Goal: Information Seeking & Learning: Understand process/instructions

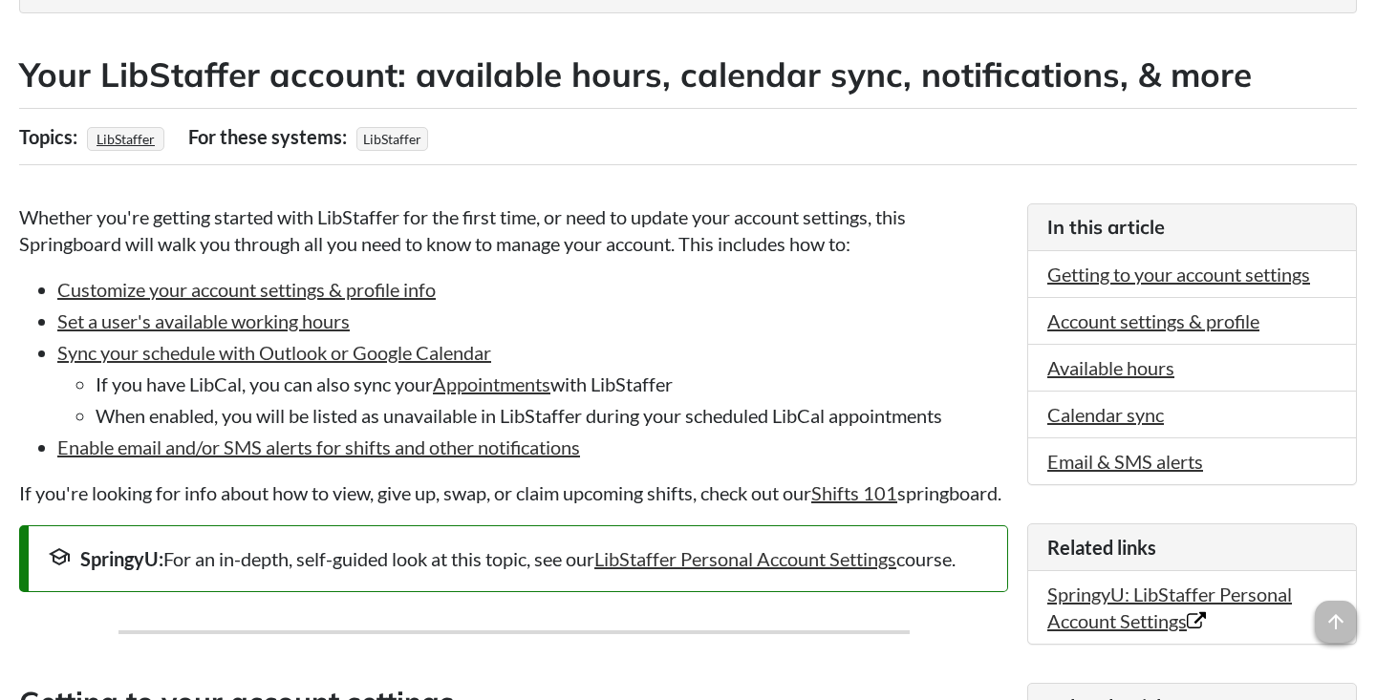
scroll to position [331, 0]
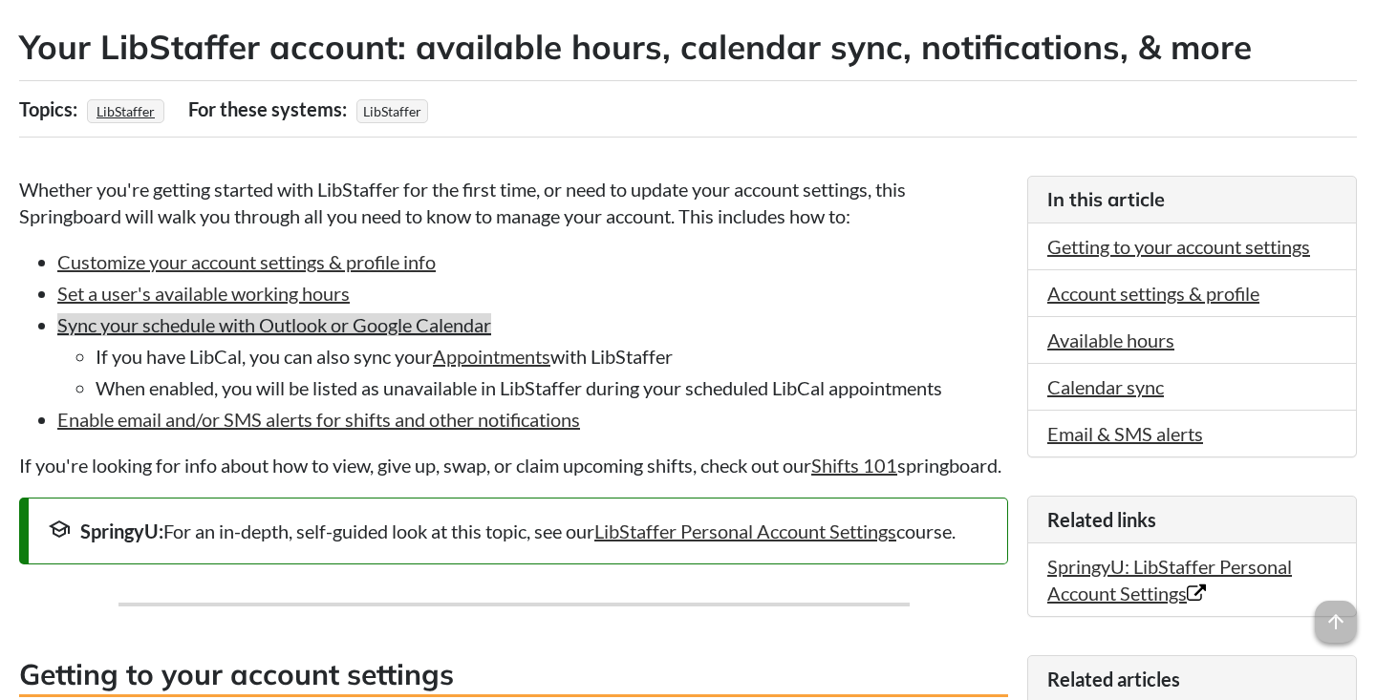
click at [377, 329] on link "Sync your schedule with Outlook or Google Calendar" at bounding box center [274, 324] width 434 height 23
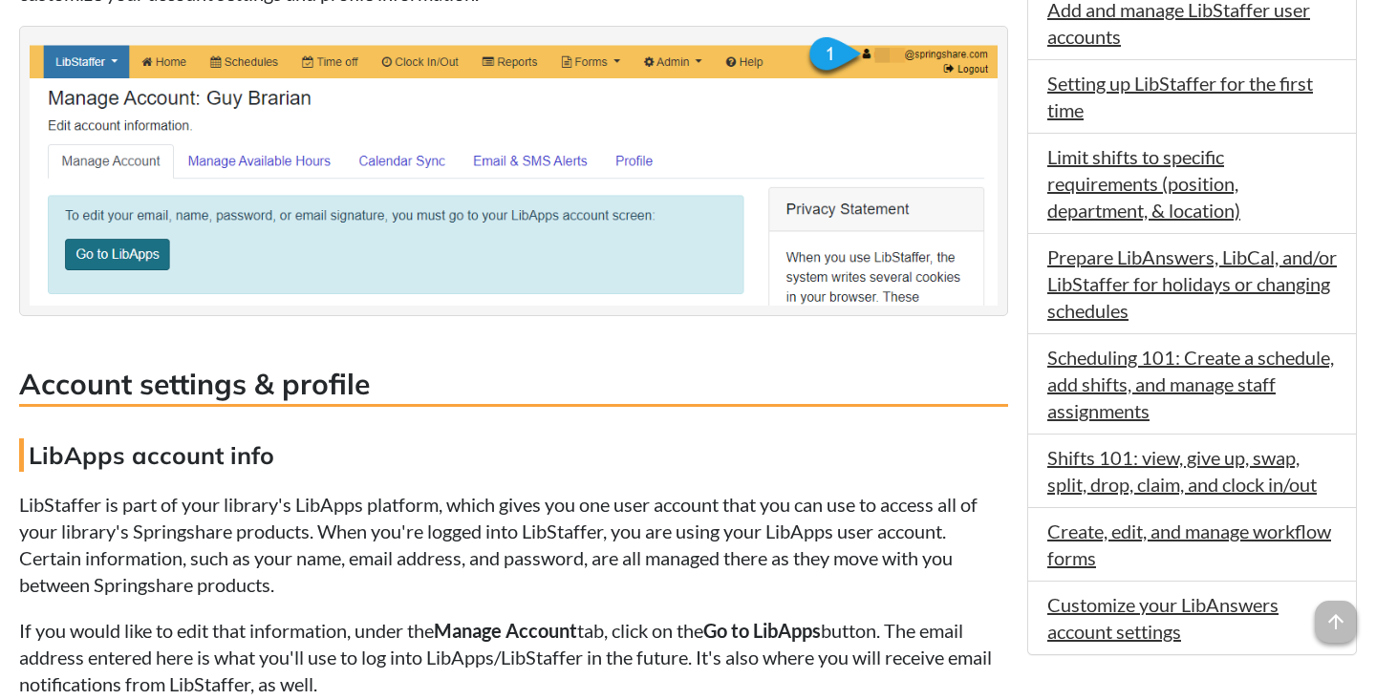
scroll to position [1147, 0]
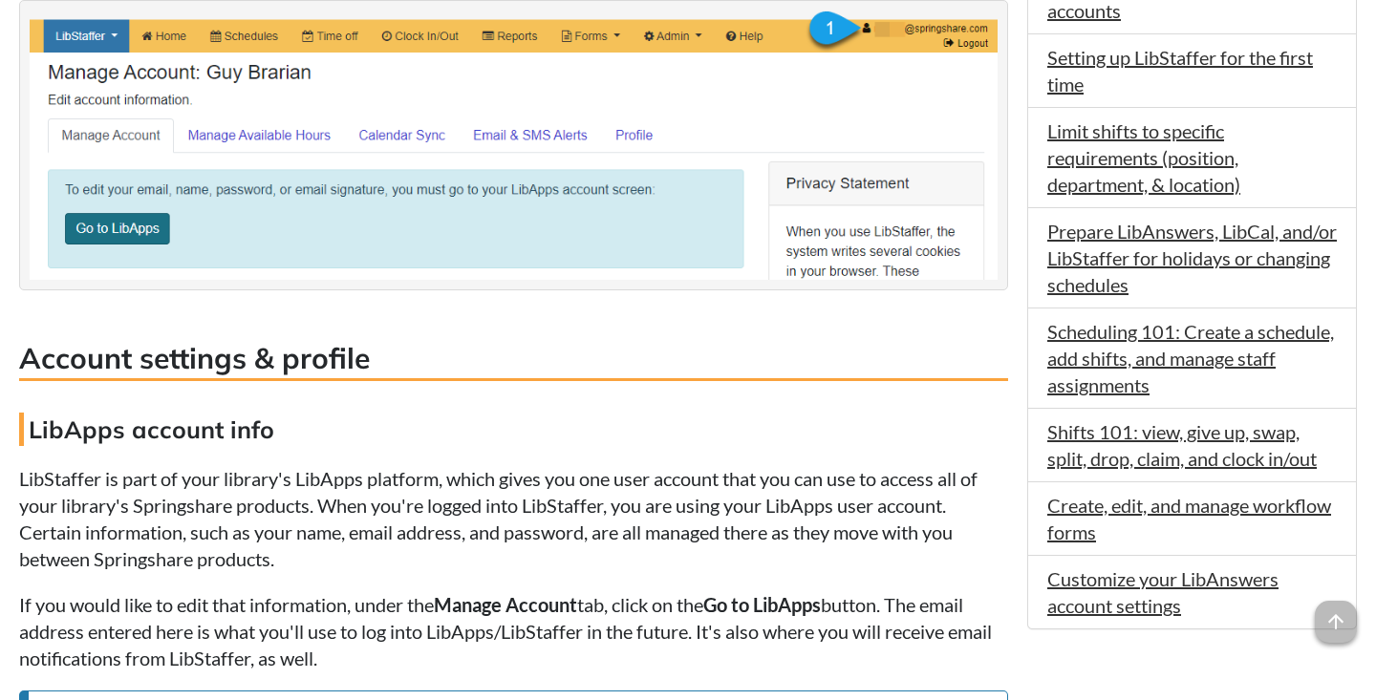
scroll to position [331, 0]
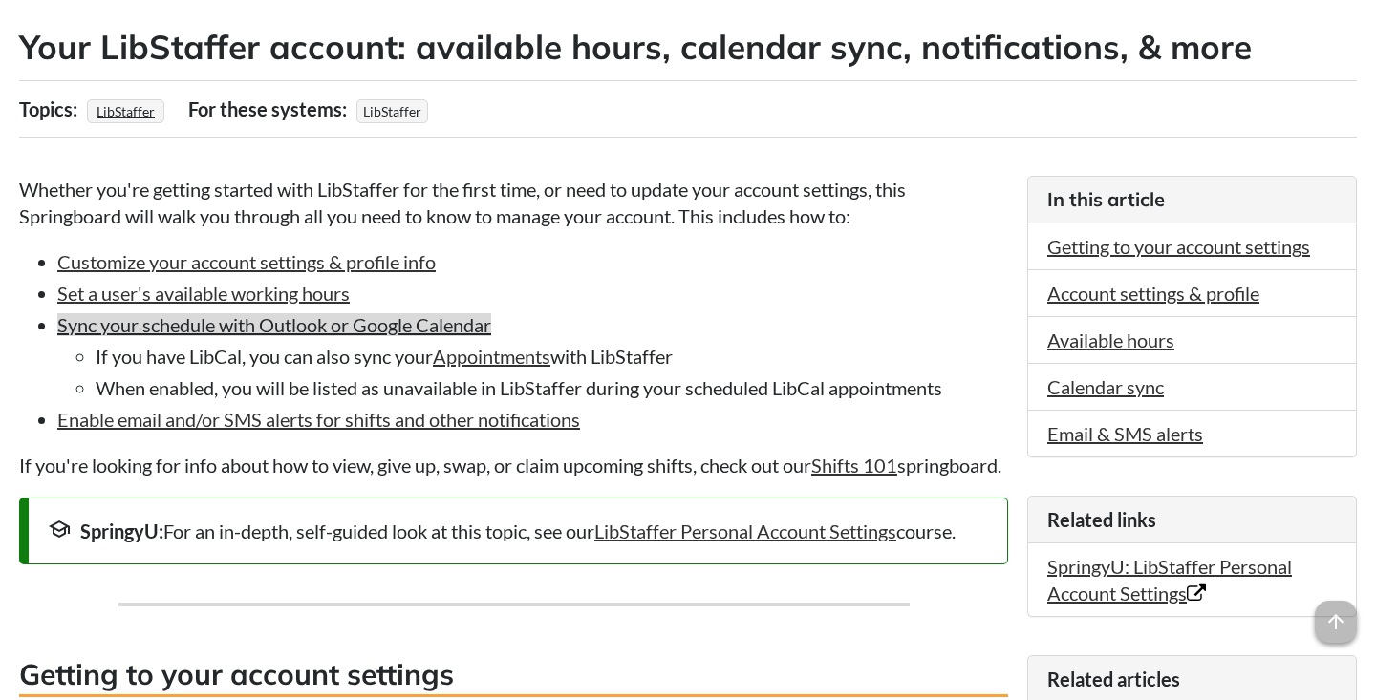
click at [230, 331] on link "Sync your schedule with Outlook or Google Calendar" at bounding box center [274, 324] width 434 height 23
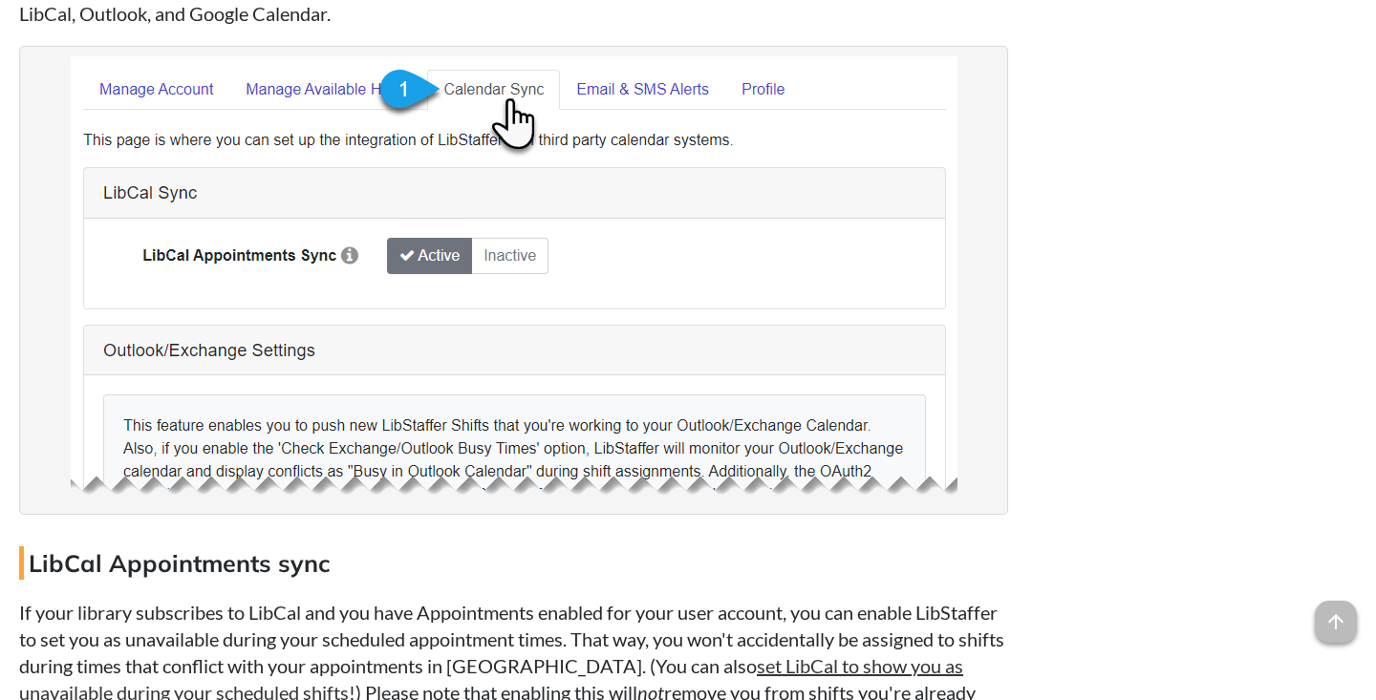
scroll to position [331, 0]
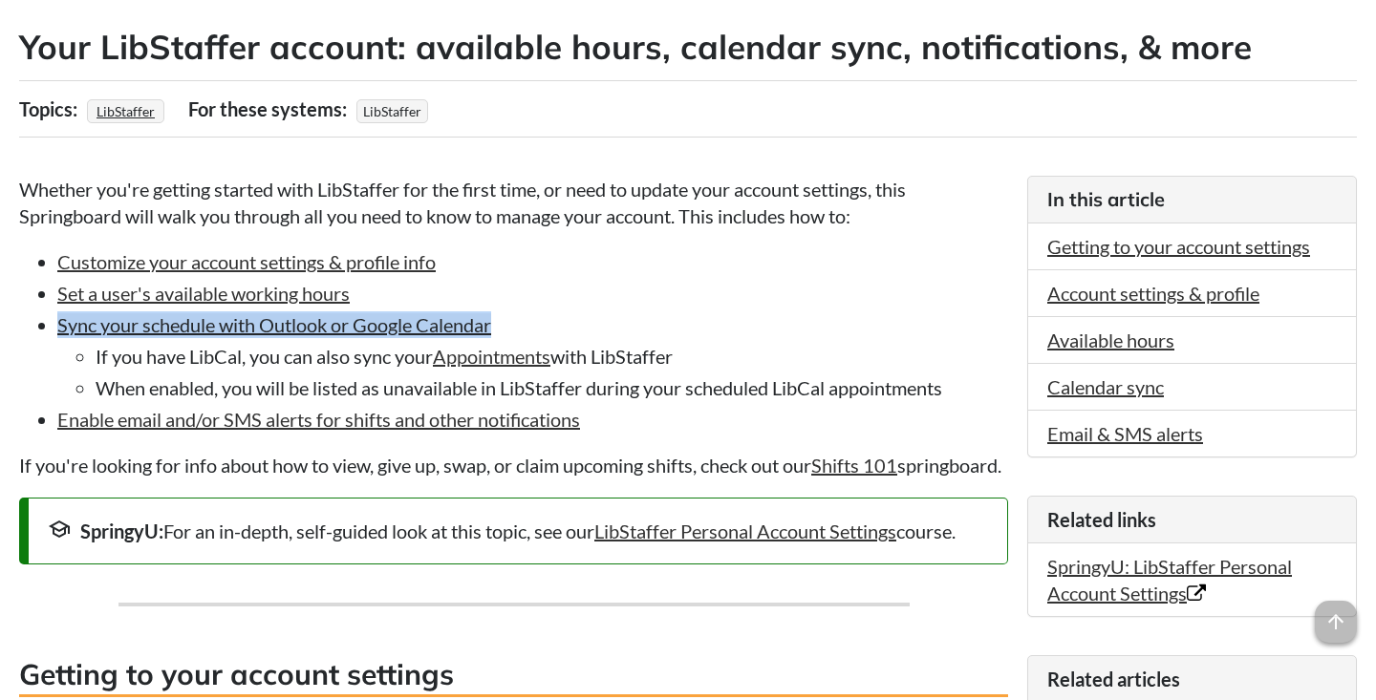
drag, startPoint x: 512, startPoint y: 332, endPoint x: 62, endPoint y: 333, distance: 450.1
click at [62, 333] on li "Sync your schedule with Outlook or Google Calendar If you have LibCal, you can …" at bounding box center [532, 357] width 951 height 90
copy link "Sync your schedule with Outlook or Google Calendar"
click at [339, 333] on link "Sync your schedule with Outlook or Google Calendar" at bounding box center [274, 324] width 434 height 23
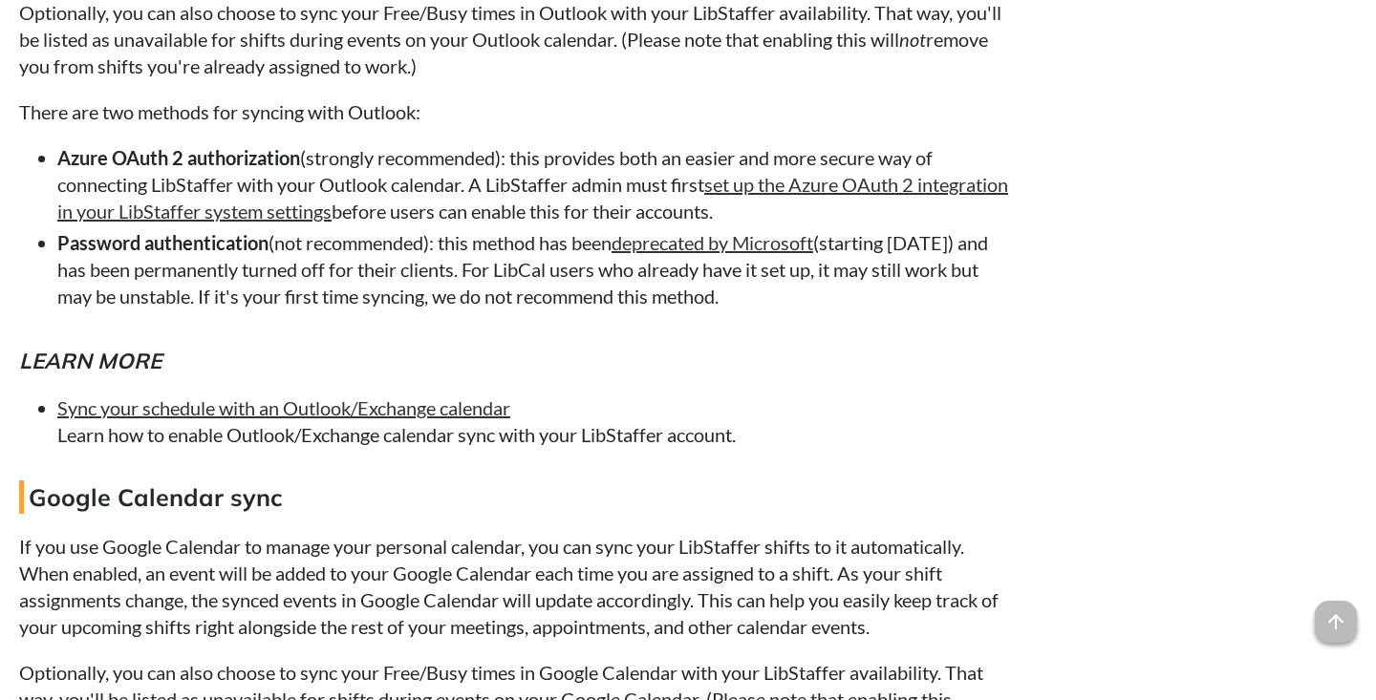
scroll to position [6708, 0]
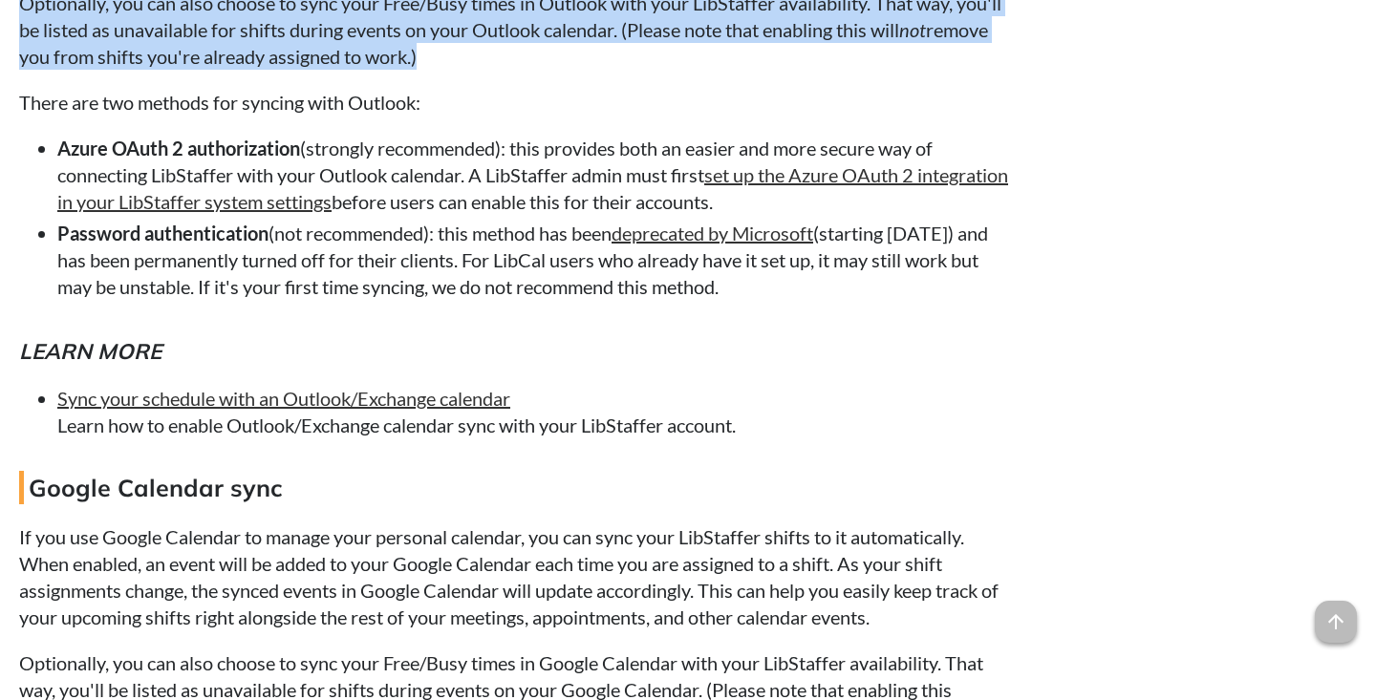
drag, startPoint x: 19, startPoint y: 304, endPoint x: 513, endPoint y: 365, distance: 497.8
click at [513, 70] on p "Optionally, you can also choose to sync your Free/Busy times in Outlook with yo…" at bounding box center [513, 29] width 989 height 80
copy p "Optionally, you can also choose to sync your Free/Busy times in Outlook with yo…"
